Goal: Task Accomplishment & Management: Complete application form

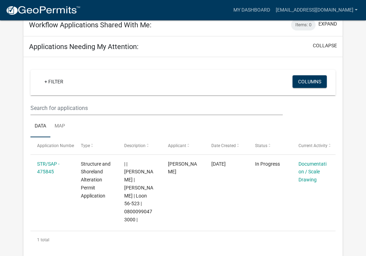
scroll to position [273, 0]
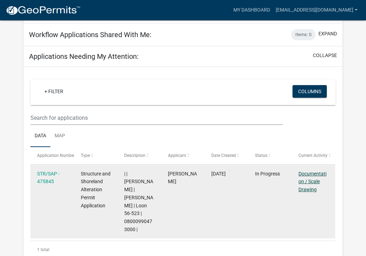
click at [316, 171] on link "Documentation / Scale Drawing" at bounding box center [312, 182] width 28 height 22
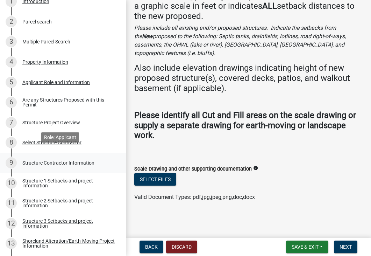
scroll to position [175, 0]
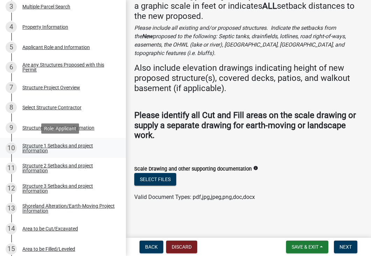
click at [79, 147] on div "Structure 1 Setbacks and project information" at bounding box center [68, 148] width 92 height 10
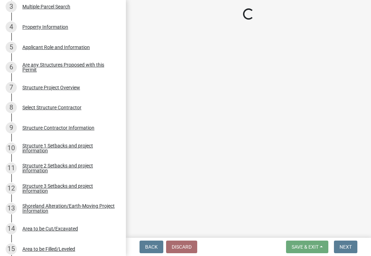
select select "c185e313-3403-4239-bd61-bb563c58a77a"
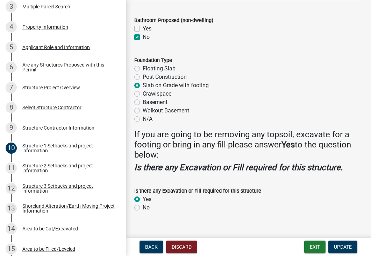
scroll to position [927, 0]
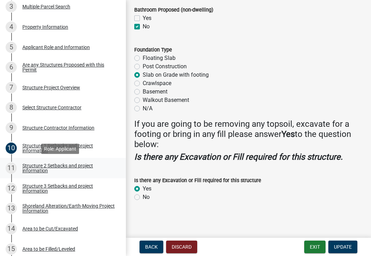
click at [44, 169] on div "Structure 2 Setbacks and project information" at bounding box center [68, 168] width 92 height 10
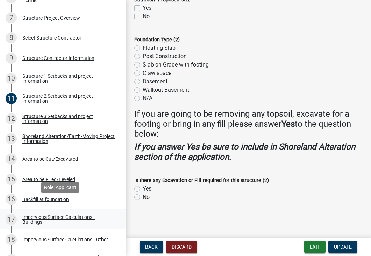
scroll to position [245, 0]
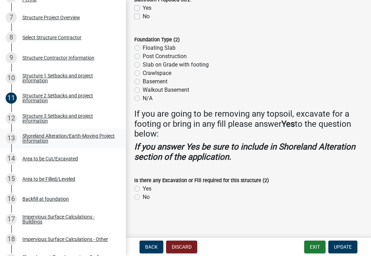
click at [79, 139] on div "Shoreland Alteration/Earth-Moving Project Information" at bounding box center [68, 138] width 92 height 10
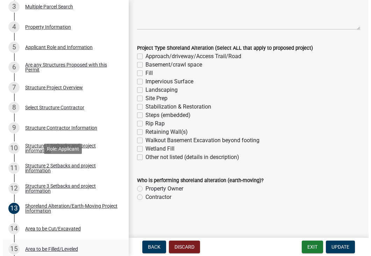
scroll to position [171, 0]
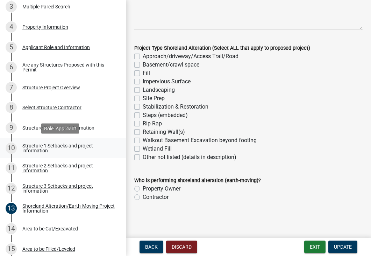
click at [56, 146] on div "Structure 1 Setbacks and project information" at bounding box center [68, 148] width 92 height 10
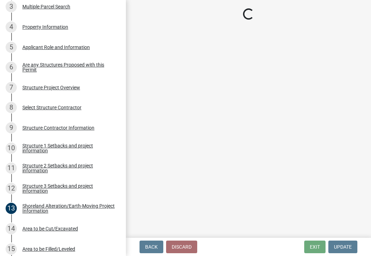
select select "c185e313-3403-4239-bd61-bb563c58a77a"
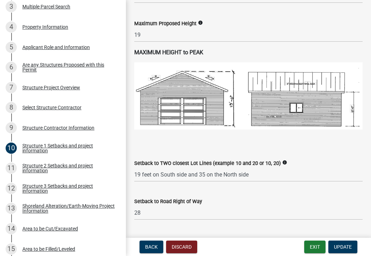
scroll to position [490, 0]
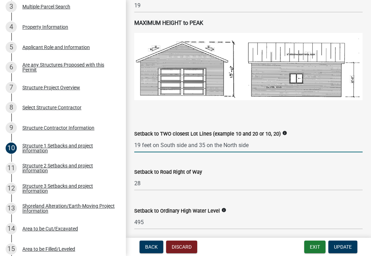
drag, startPoint x: 204, startPoint y: 151, endPoint x: 213, endPoint y: 157, distance: 11.0
click at [204, 151] on input "19 feet on South side and 35 on the North side" at bounding box center [248, 145] width 228 height 14
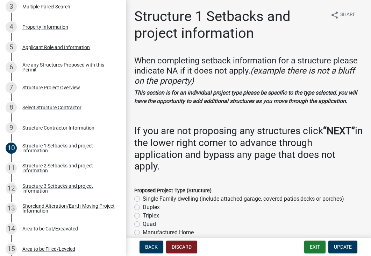
scroll to position [0, 0]
type input "19 feet on South side and 75 on the North side"
click at [80, 67] on div "Are any Structures Proposed with this Permit" at bounding box center [68, 67] width 92 height 10
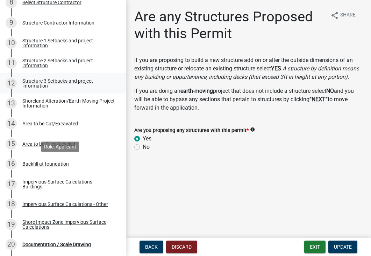
scroll to position [408, 0]
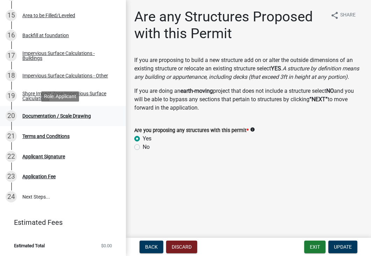
click at [78, 116] on div "Documentation / Scale Drawing" at bounding box center [56, 115] width 69 height 5
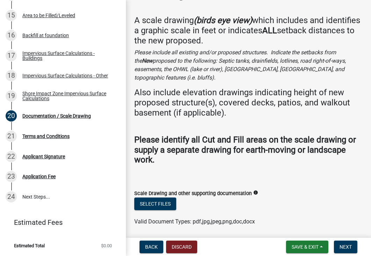
scroll to position [65, 0]
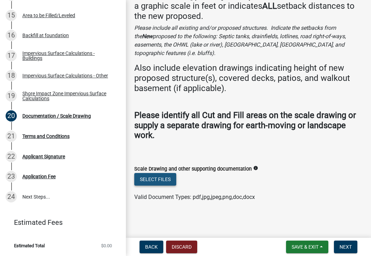
click at [150, 179] on button "Select files" at bounding box center [155, 179] width 42 height 13
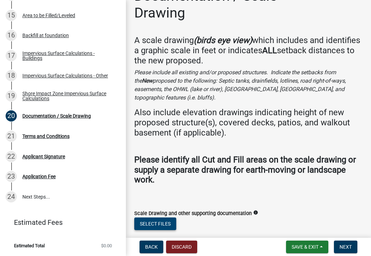
scroll to position [91, 0]
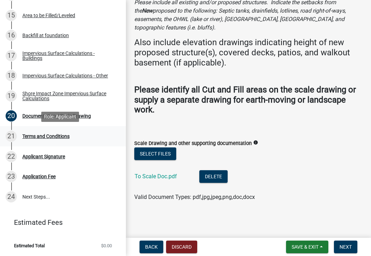
click at [51, 134] on div "Terms and Conditions" at bounding box center [45, 136] width 47 height 5
click at [342, 244] on span "Next" at bounding box center [346, 247] width 12 height 6
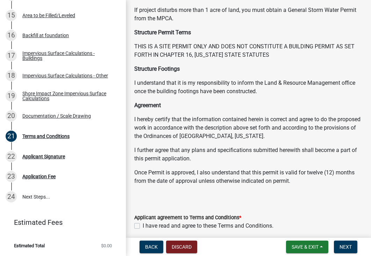
scroll to position [134, 0]
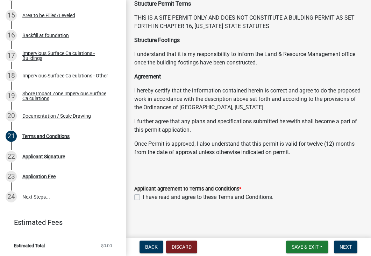
click at [143, 197] on label "I have read and agree to these Terms and Conditions." at bounding box center [208, 197] width 131 height 8
click at [143, 197] on input "I have read and agree to these Terms and Conditions." at bounding box center [145, 195] width 5 height 5
checkbox input "true"
click at [345, 244] on span "Next" at bounding box center [346, 247] width 12 height 6
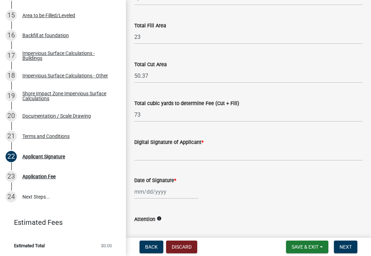
scroll to position [70, 0]
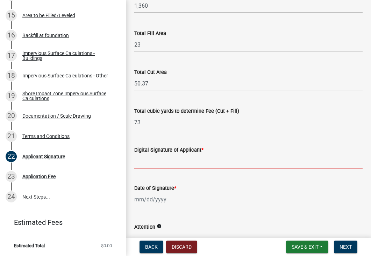
click at [164, 159] on input "Digital Signature of Applicant *" at bounding box center [248, 161] width 228 height 14
type input "Bill Russell"
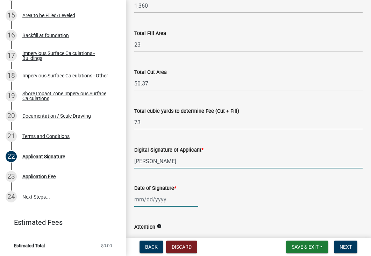
click at [172, 200] on div at bounding box center [166, 199] width 64 height 14
select select "9"
select select "2025"
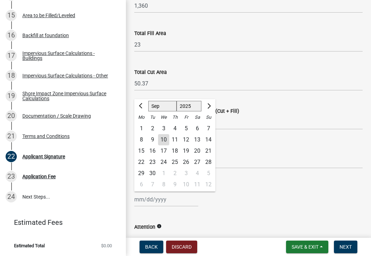
click at [166, 140] on div "10" at bounding box center [163, 139] width 11 height 11
type input "09/10/2025"
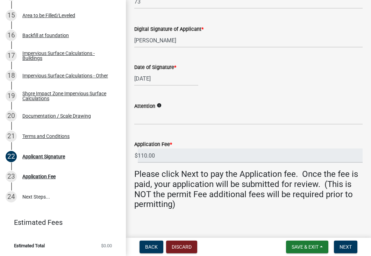
scroll to position [198, 0]
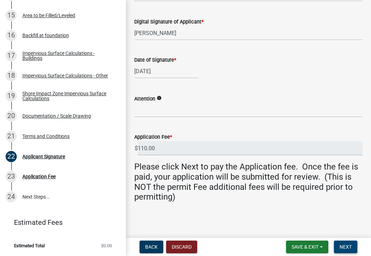
click at [346, 246] on span "Next" at bounding box center [346, 247] width 12 height 6
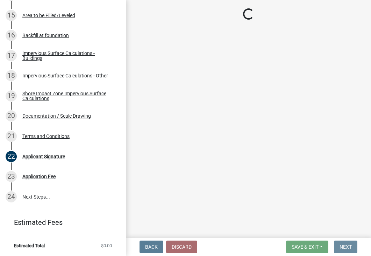
scroll to position [0, 0]
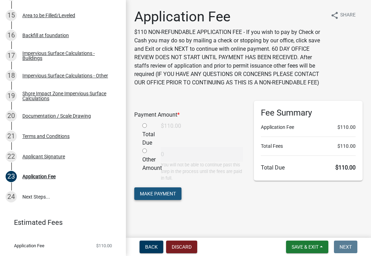
click at [150, 196] on span "Make Payment" at bounding box center [158, 193] width 36 height 6
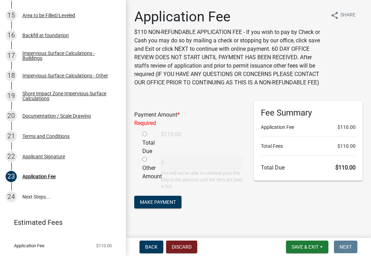
click at [145, 136] on input "radio" at bounding box center [144, 133] width 5 height 5
radio input "true"
type input "110"
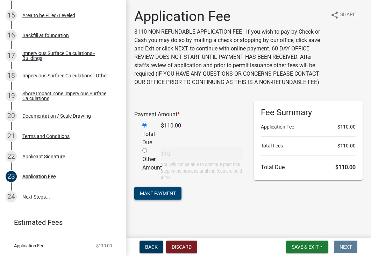
scroll to position [8, 0]
click at [173, 193] on span "Make Payment" at bounding box center [158, 193] width 36 height 6
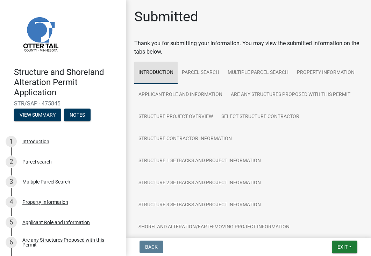
click at [158, 72] on link "Introduction" at bounding box center [155, 73] width 43 height 22
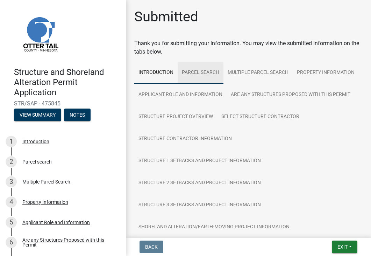
click at [198, 70] on link "Parcel search" at bounding box center [201, 73] width 46 height 22
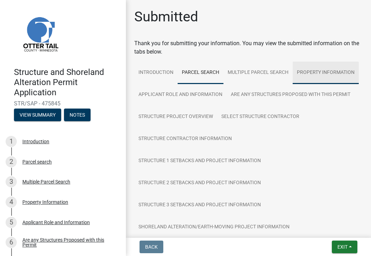
click at [293, 84] on link "Property Information" at bounding box center [326, 73] width 66 height 22
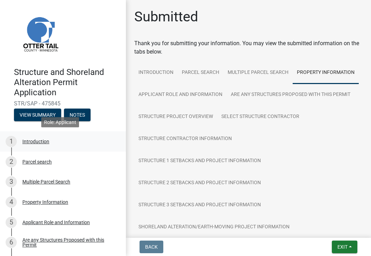
click at [33, 141] on div "Introduction" at bounding box center [35, 141] width 27 height 5
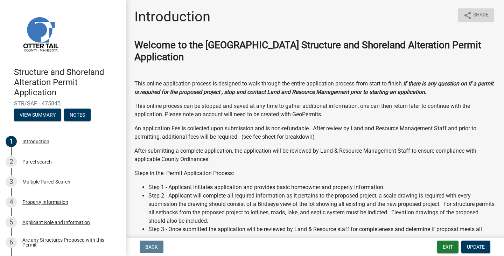
click at [371, 13] on span "Share" at bounding box center [480, 15] width 15 height 8
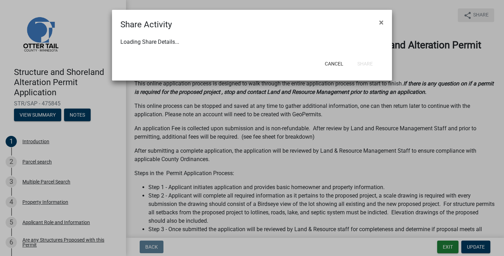
select select "1"
select select "0"
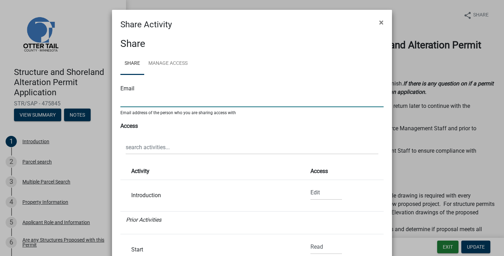
click at [187, 94] on input "text" at bounding box center [251, 100] width 263 height 14
type input "r"
type input "[EMAIL_ADDRESS][DOMAIN_NAME]"
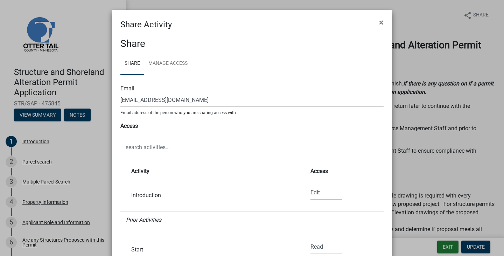
drag, startPoint x: 380, startPoint y: 196, endPoint x: 372, endPoint y: 223, distance: 28.3
click at [371, 223] on div "Share Share Manage Access Email billrussellfargo@gmail.com Email address of the…" at bounding box center [252, 204] width 280 height 347
click at [371, 23] on span "×" at bounding box center [381, 22] width 5 height 10
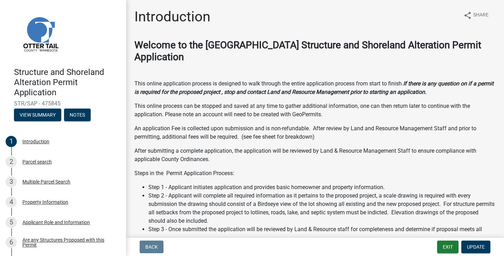
click at [271, 141] on div "Welcome to the Otter Tail County Structure and Shoreland Alteration Permit Appl…" at bounding box center [314, 224] width 361 height 371
click at [47, 162] on div "Parcel search" at bounding box center [36, 161] width 29 height 5
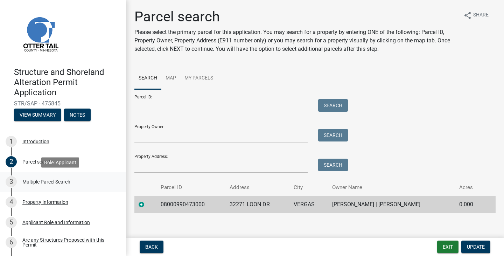
click at [40, 181] on div "Multiple Parcel Search" at bounding box center [46, 181] width 48 height 5
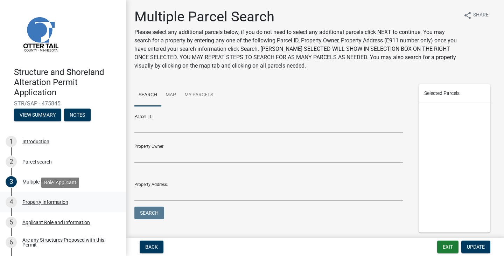
click at [39, 201] on div "Property Information" at bounding box center [45, 201] width 46 height 5
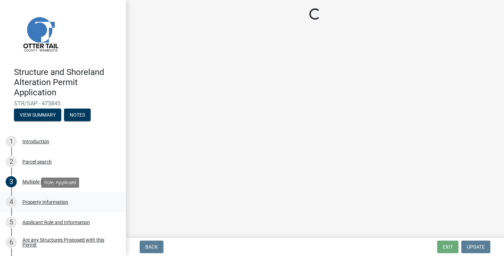
select select "e447ef52-8e04-4e20-b9c7-4bbddd9b062b"
select select "536c2d30-81d9-41b4-a753-c6560d717c74"
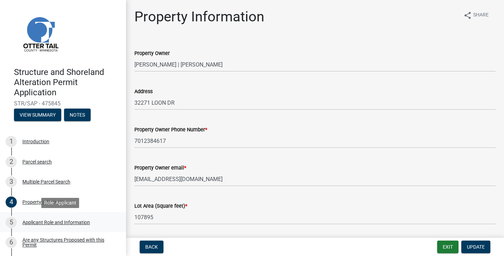
drag, startPoint x: 265, startPoint y: 144, endPoint x: 54, endPoint y: 224, distance: 225.7
click at [54, 224] on div "Applicant Role and Information" at bounding box center [55, 222] width 67 height 5
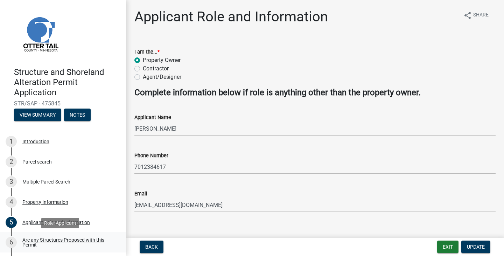
click at [42, 238] on div "Are any Structures Proposed with this Permit" at bounding box center [68, 242] width 92 height 10
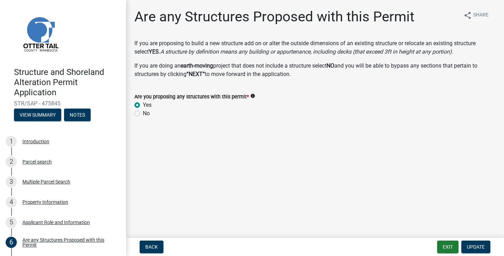
drag, startPoint x: 195, startPoint y: 191, endPoint x: 194, endPoint y: 180, distance: 10.5
click at [194, 180] on main "Are any Structures Proposed with this Permit share Share If you are proposing t…" at bounding box center [315, 117] width 378 height 235
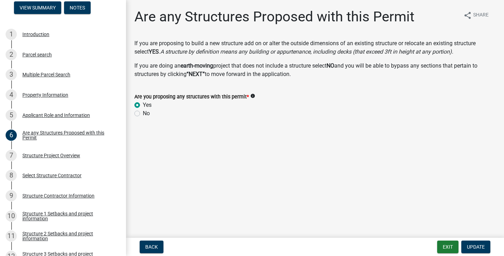
scroll to position [126, 0]
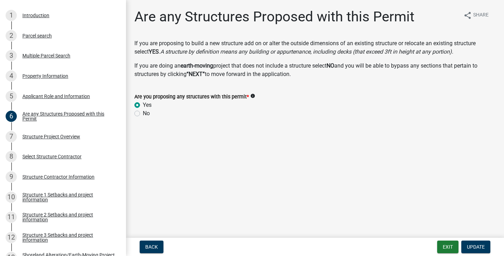
click at [52, 135] on div "Structure Project Overview" at bounding box center [51, 136] width 58 height 5
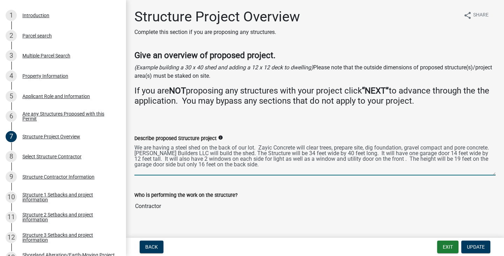
click at [289, 144] on textarea "We are having a steel shed on the back of our lot. Zayic Concrete will clear tr…" at bounding box center [314, 158] width 361 height 33
click at [37, 155] on div "Select Structure Contractor" at bounding box center [51, 156] width 59 height 5
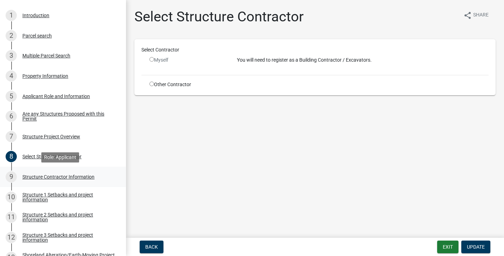
click at [89, 179] on div "Structure Contractor Information" at bounding box center [58, 176] width 72 height 5
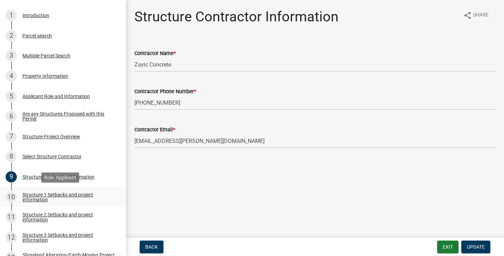
click at [72, 193] on div "Structure 1 Setbacks and project information" at bounding box center [68, 197] width 92 height 10
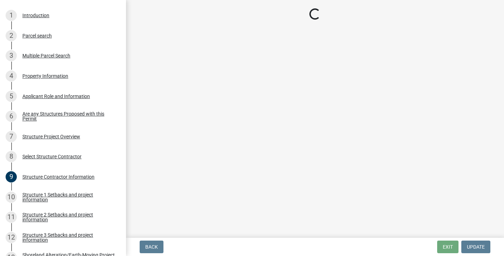
select select "c185e313-3403-4239-bd61-bb563c58a77a"
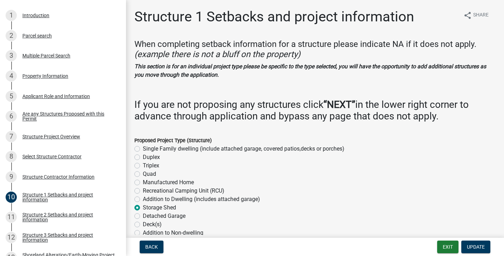
click at [314, 188] on div "Recreational Camping Unit (RCU)" at bounding box center [314, 190] width 361 height 8
click at [318, 191] on div "Recreational Camping Unit (RCU)" at bounding box center [314, 190] width 361 height 8
click at [66, 154] on div "Select Structure Contractor" at bounding box center [51, 156] width 59 height 5
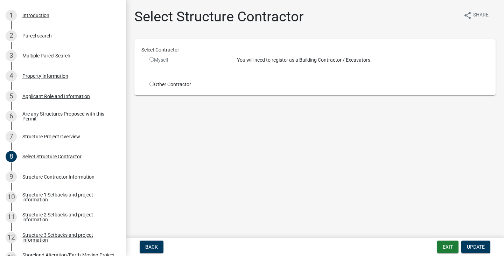
click at [151, 82] on input "radio" at bounding box center [151, 83] width 5 height 5
radio input "true"
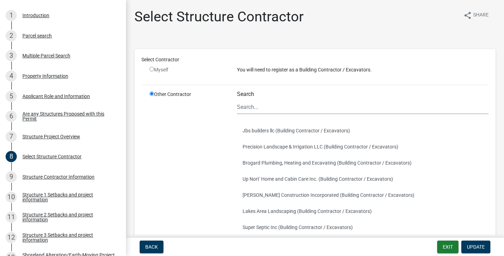
click at [151, 94] on input "radio" at bounding box center [151, 93] width 5 height 5
click at [151, 90] on div "Select Contractor Myself You will need to register as a Building Contractor / E…" at bounding box center [314, 185] width 347 height 259
click at [151, 93] on input "radio" at bounding box center [151, 93] width 5 height 5
click at [50, 177] on div "Structure Contractor Information" at bounding box center [58, 176] width 72 height 5
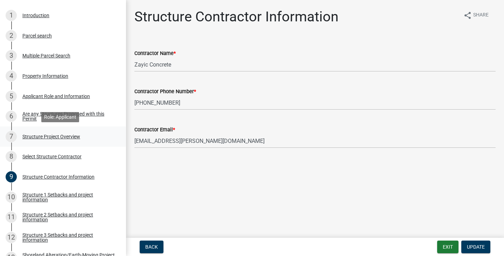
click at [70, 134] on div "Structure Project Overview" at bounding box center [51, 136] width 58 height 5
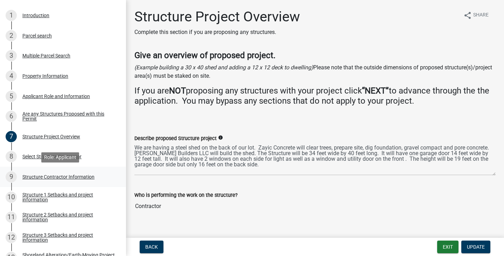
click at [61, 173] on div "9 Structure Contractor Information" at bounding box center [60, 176] width 109 height 11
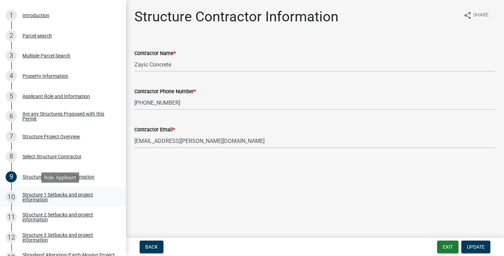
click at [60, 192] on div "Structure 1 Setbacks and project information" at bounding box center [68, 197] width 92 height 10
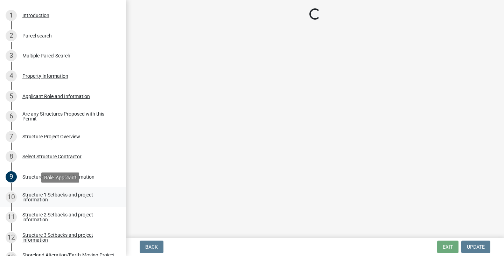
select select "c185e313-3403-4239-bd61-bb563c58a77a"
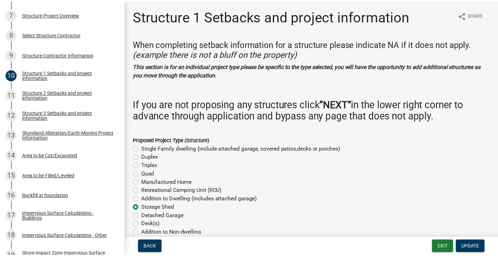
scroll to position [253, 0]
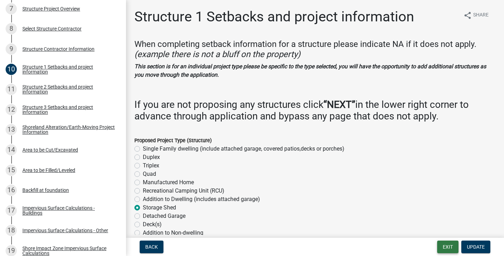
click at [371, 247] on button "Exit" at bounding box center [447, 246] width 21 height 13
